Goal: Navigation & Orientation: Find specific page/section

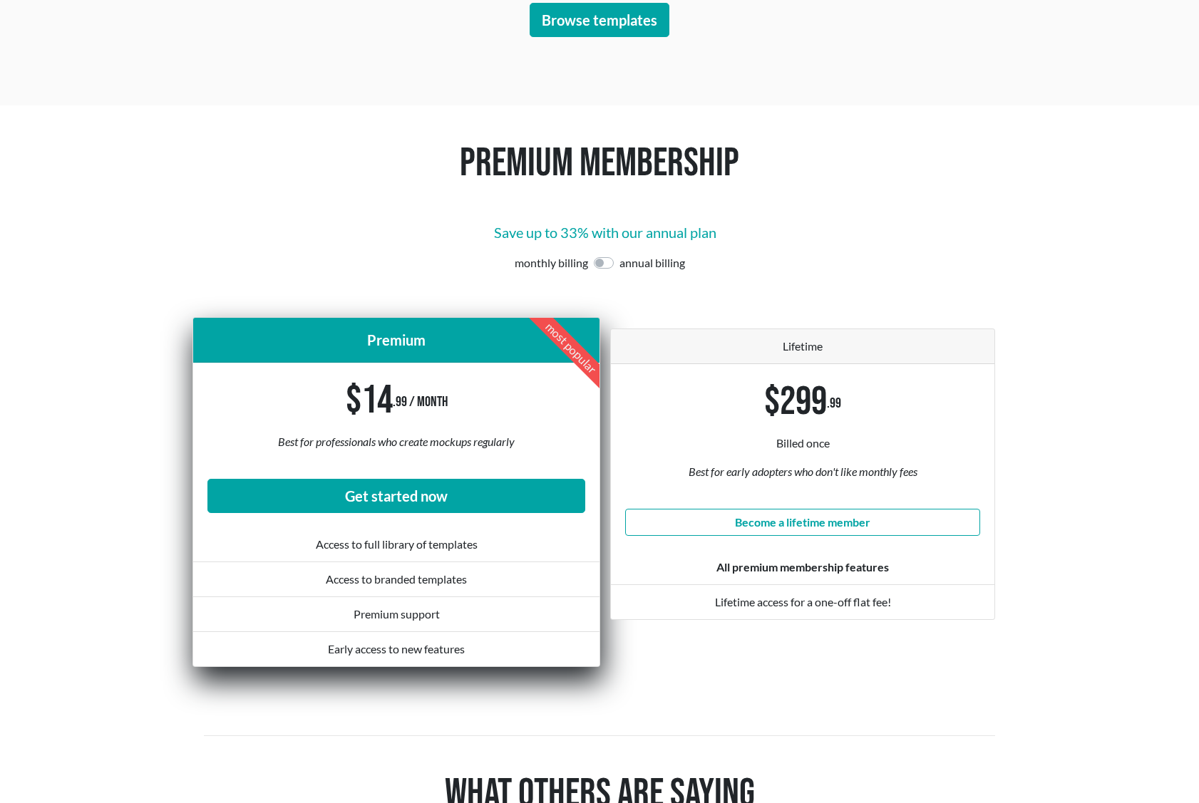
scroll to position [3849, 0]
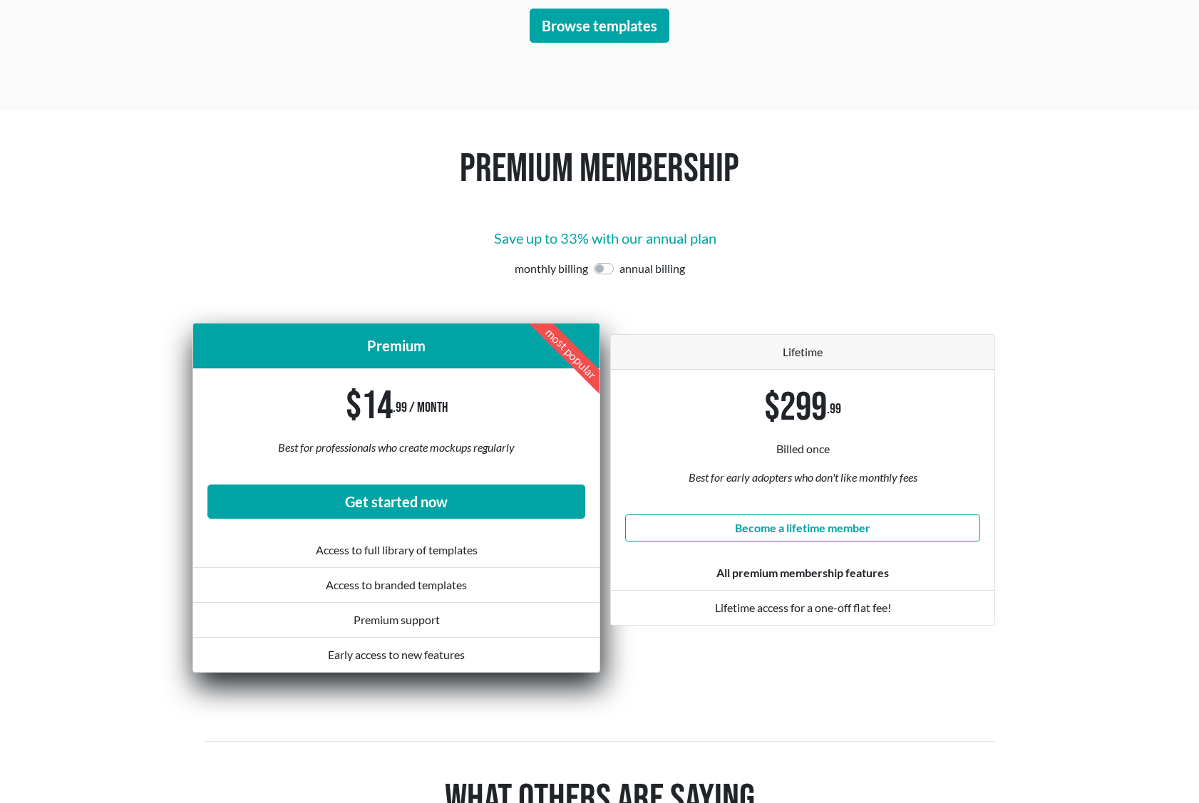
click at [619, 260] on label at bounding box center [619, 260] width 0 height 0
click at [605, 269] on input "checkbox" at bounding box center [599, 267] width 11 height 14
click at [619, 260] on label at bounding box center [619, 260] width 0 height 0
click at [596, 268] on input "checkbox" at bounding box center [599, 267] width 11 height 14
checkbox input "false"
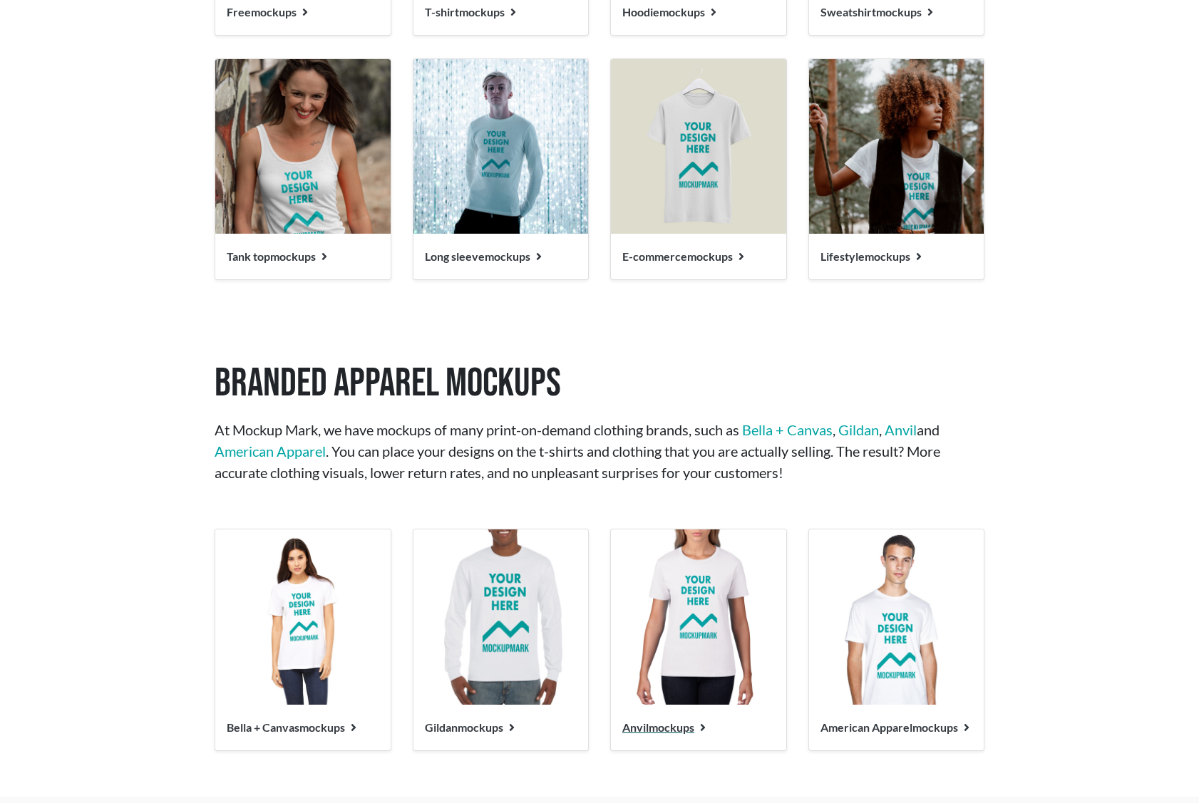
scroll to position [1568, 0]
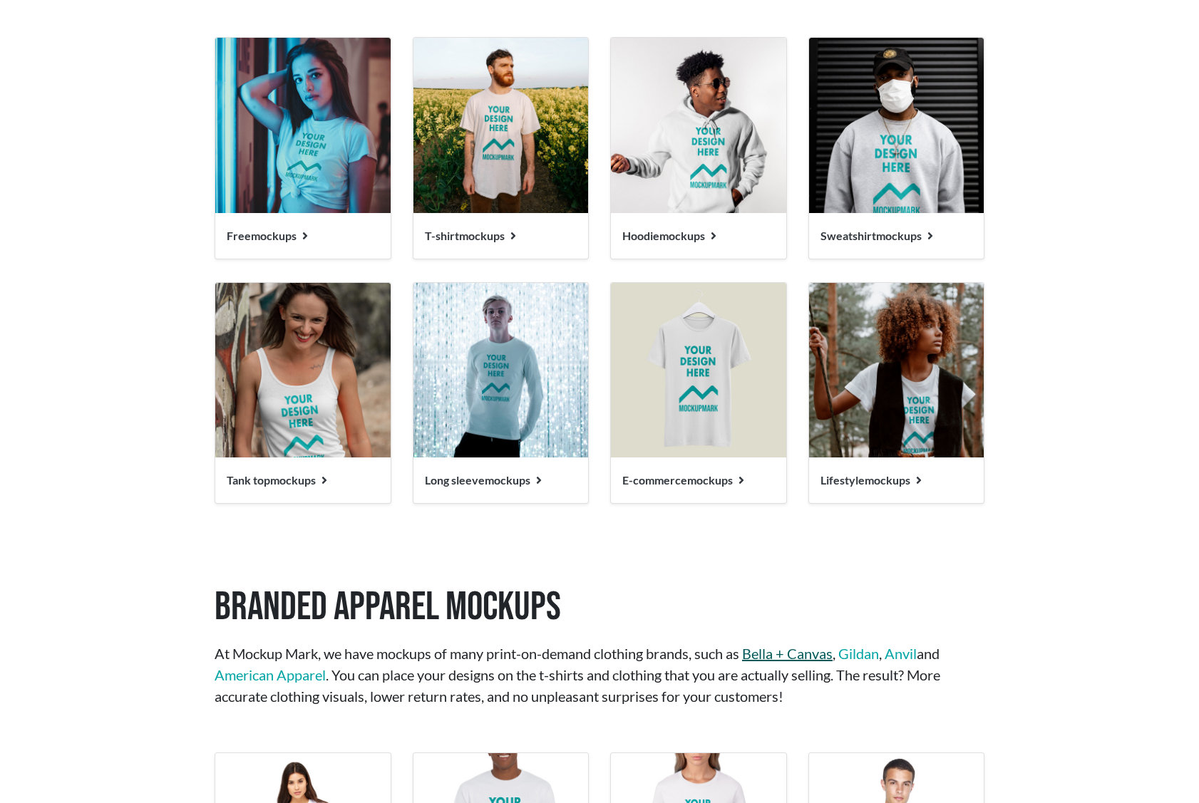
click at [788, 649] on link "Bella + Canvas" at bounding box center [787, 653] width 91 height 17
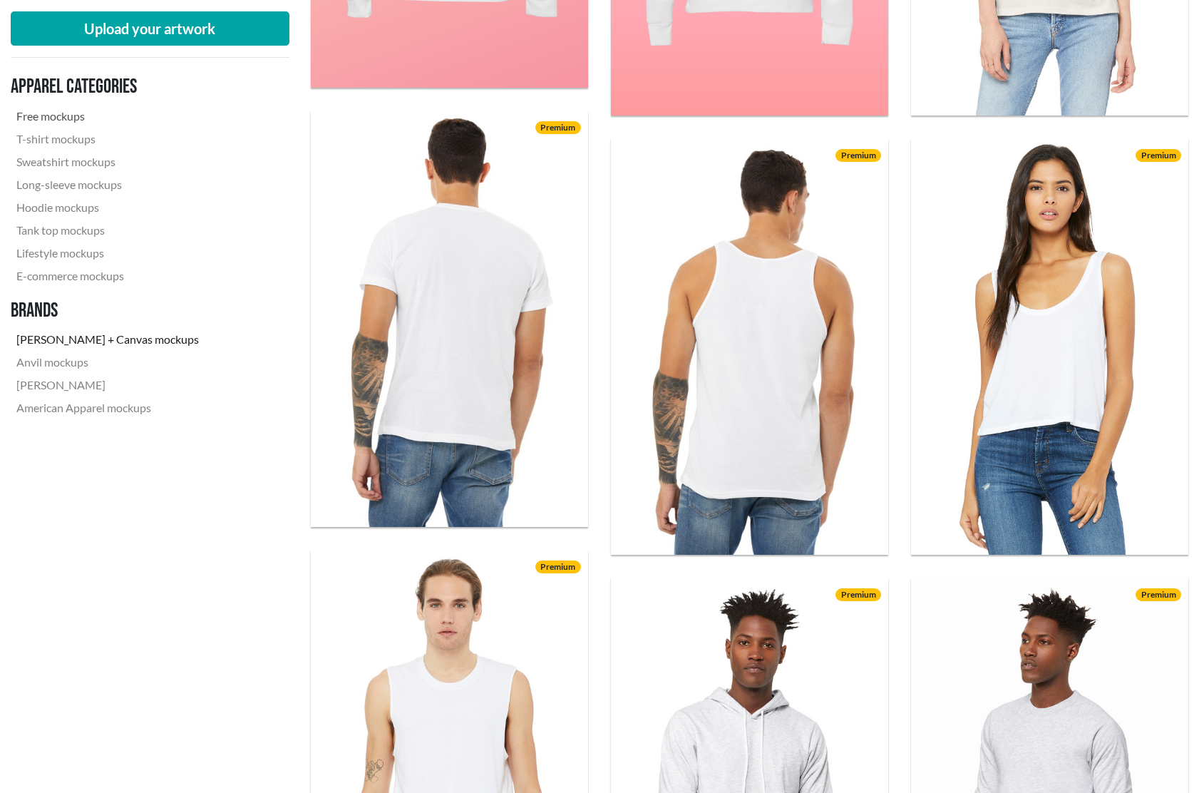
scroll to position [2138, 0]
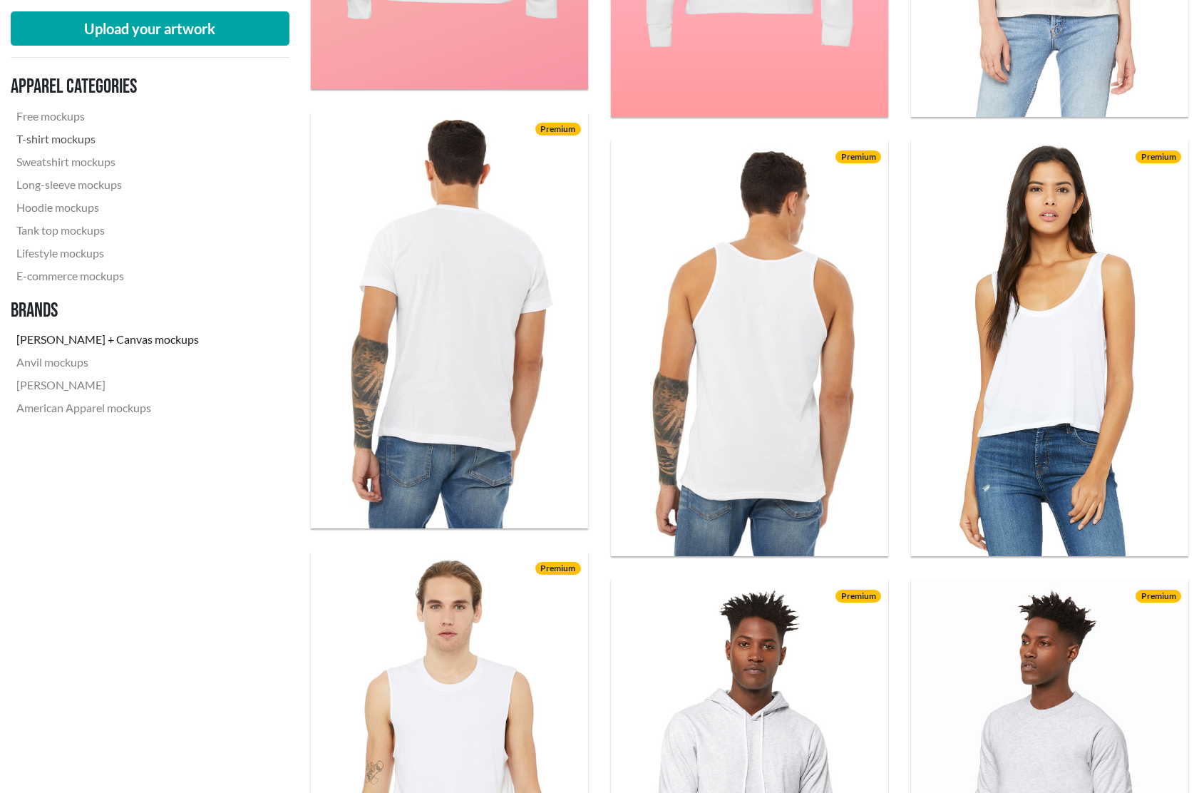
click at [53, 140] on link "T-shirt mockups" at bounding box center [108, 139] width 194 height 23
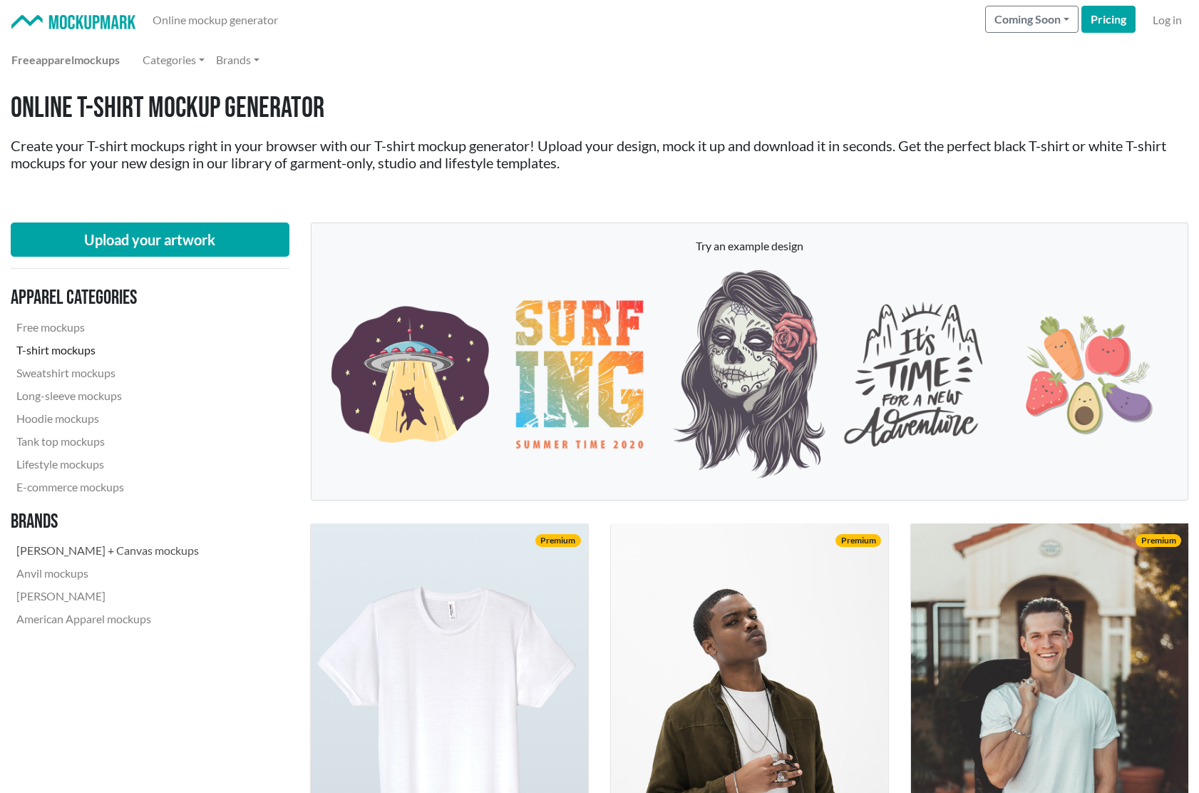
click at [78, 552] on link "[PERSON_NAME] + Canvas mockups" at bounding box center [108, 550] width 194 height 23
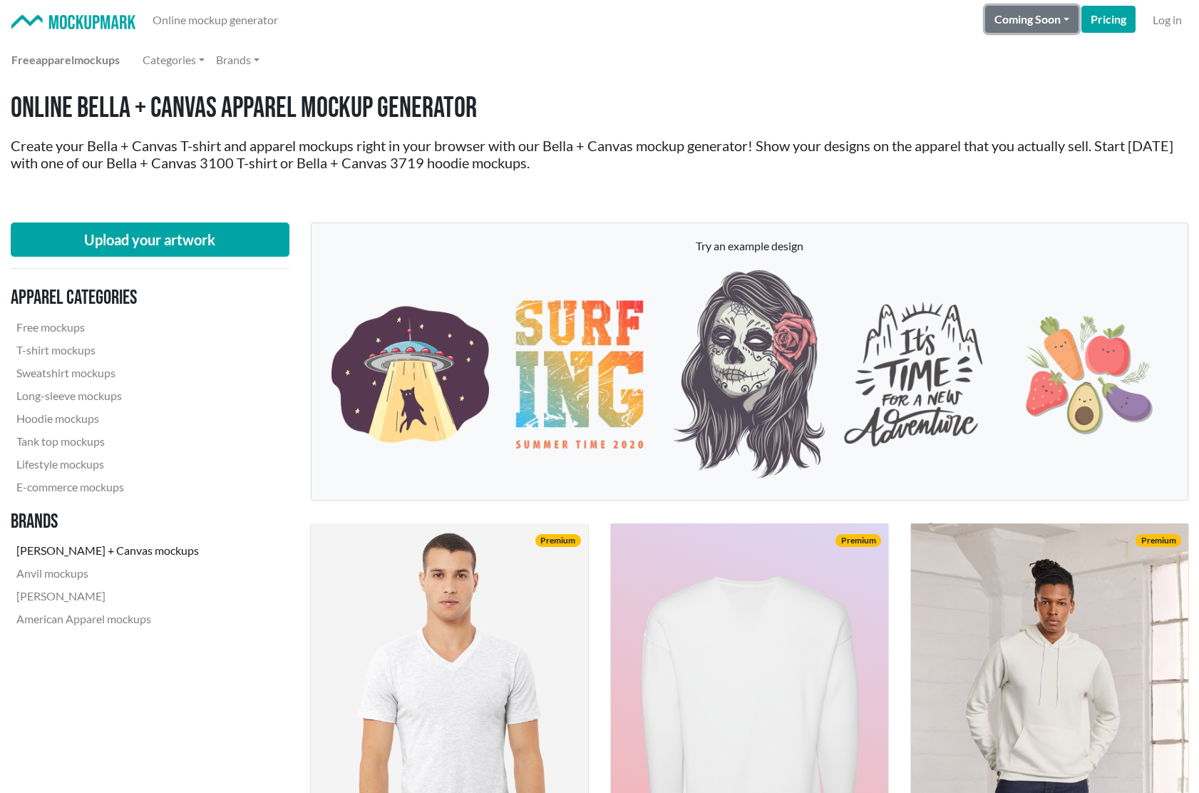
click at [1070, 26] on button "Coming Soon" at bounding box center [1031, 19] width 93 height 27
click at [798, 73] on div "Free apparel mockups Categories Brands" at bounding box center [599, 60] width 1176 height 29
